Goal: Check status: Check status

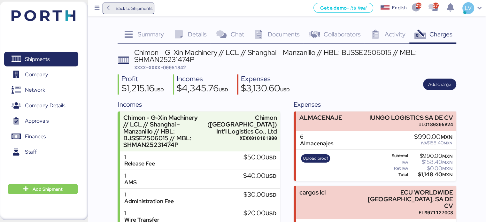
click at [138, 6] on span "Back to Shipments" at bounding box center [133, 8] width 37 height 8
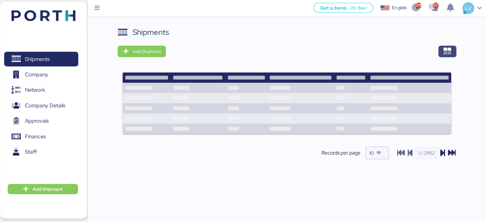
click at [452, 46] on span "button" at bounding box center [448, 52] width 18 height 12
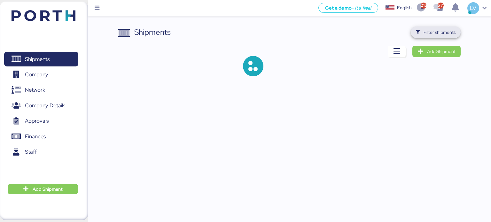
click at [441, 30] on span "Filter shipments" at bounding box center [440, 32] width 32 height 8
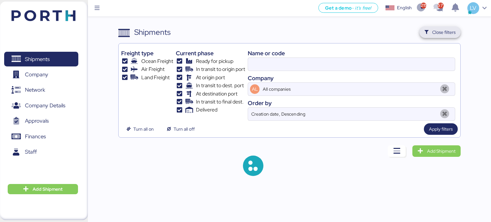
click at [441, 30] on span "Close filters" at bounding box center [443, 32] width 23 height 8
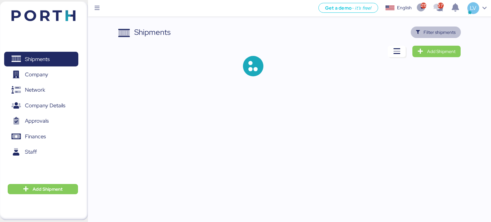
click at [441, 30] on span "Filter shipments" at bounding box center [440, 32] width 32 height 8
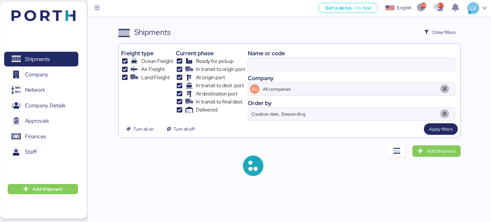
click at [390, 51] on div "Name or code" at bounding box center [352, 53] width 208 height 9
click at [389, 55] on div "Name or code" at bounding box center [352, 53] width 208 height 9
click at [385, 61] on input at bounding box center [351, 64] width 207 height 13
paste input "O0051971"
type input "O0051971"
